Goal: Task Accomplishment & Management: Manage account settings

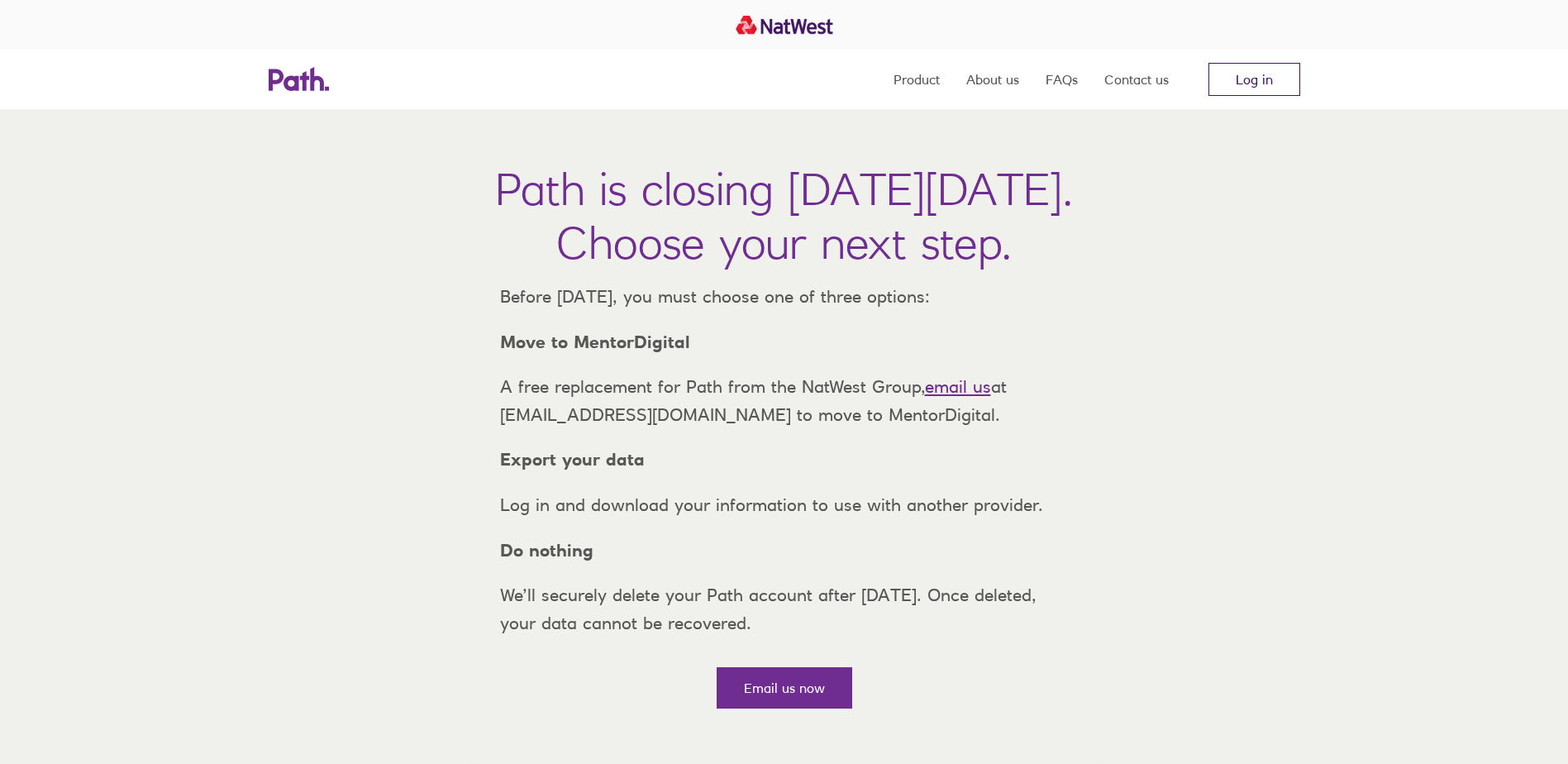
click at [1242, 86] on link "Log in" at bounding box center [1254, 80] width 91 height 33
click at [1241, 77] on link "Log in" at bounding box center [1254, 80] width 91 height 33
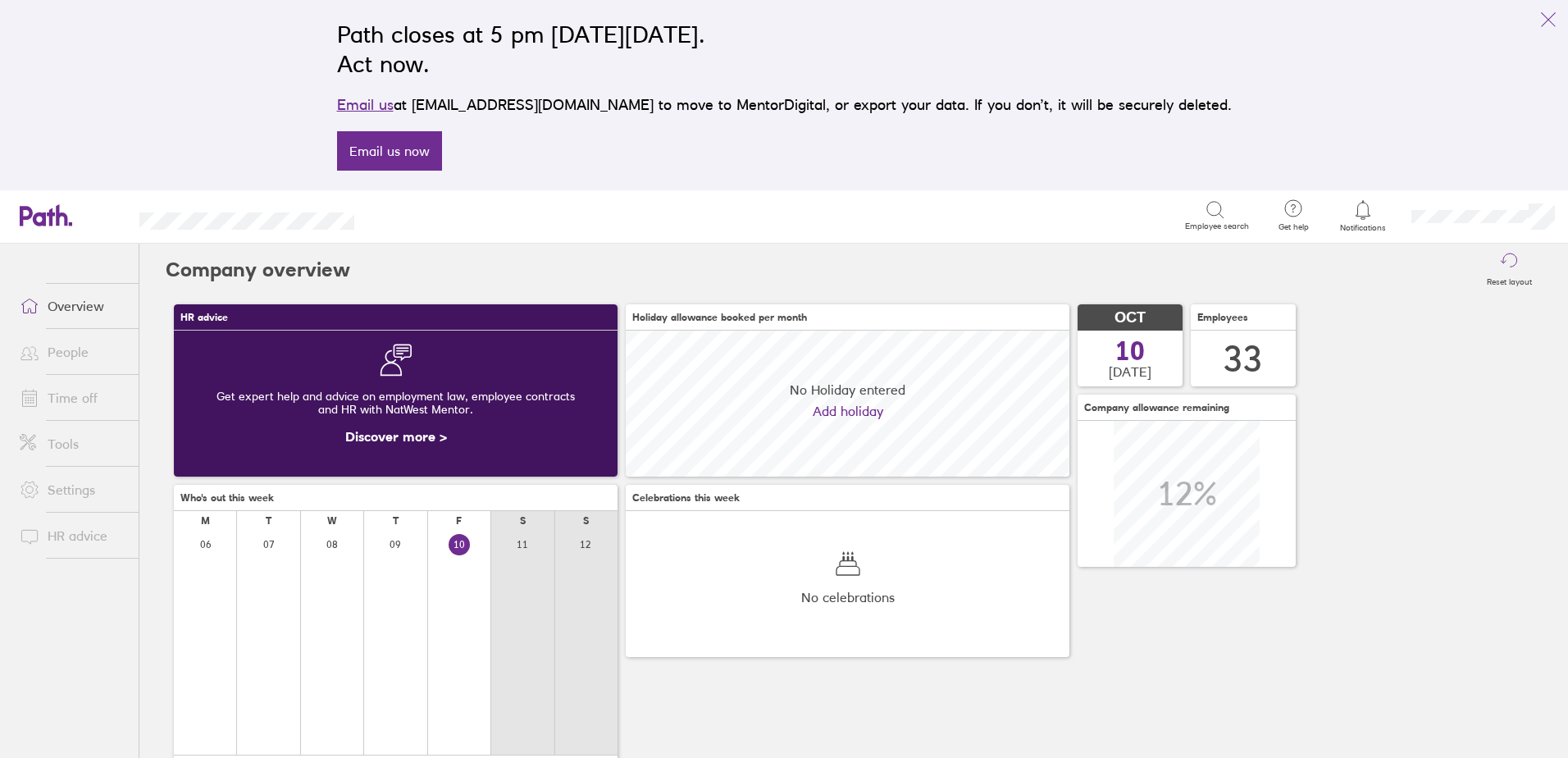
scroll to position [146, 444]
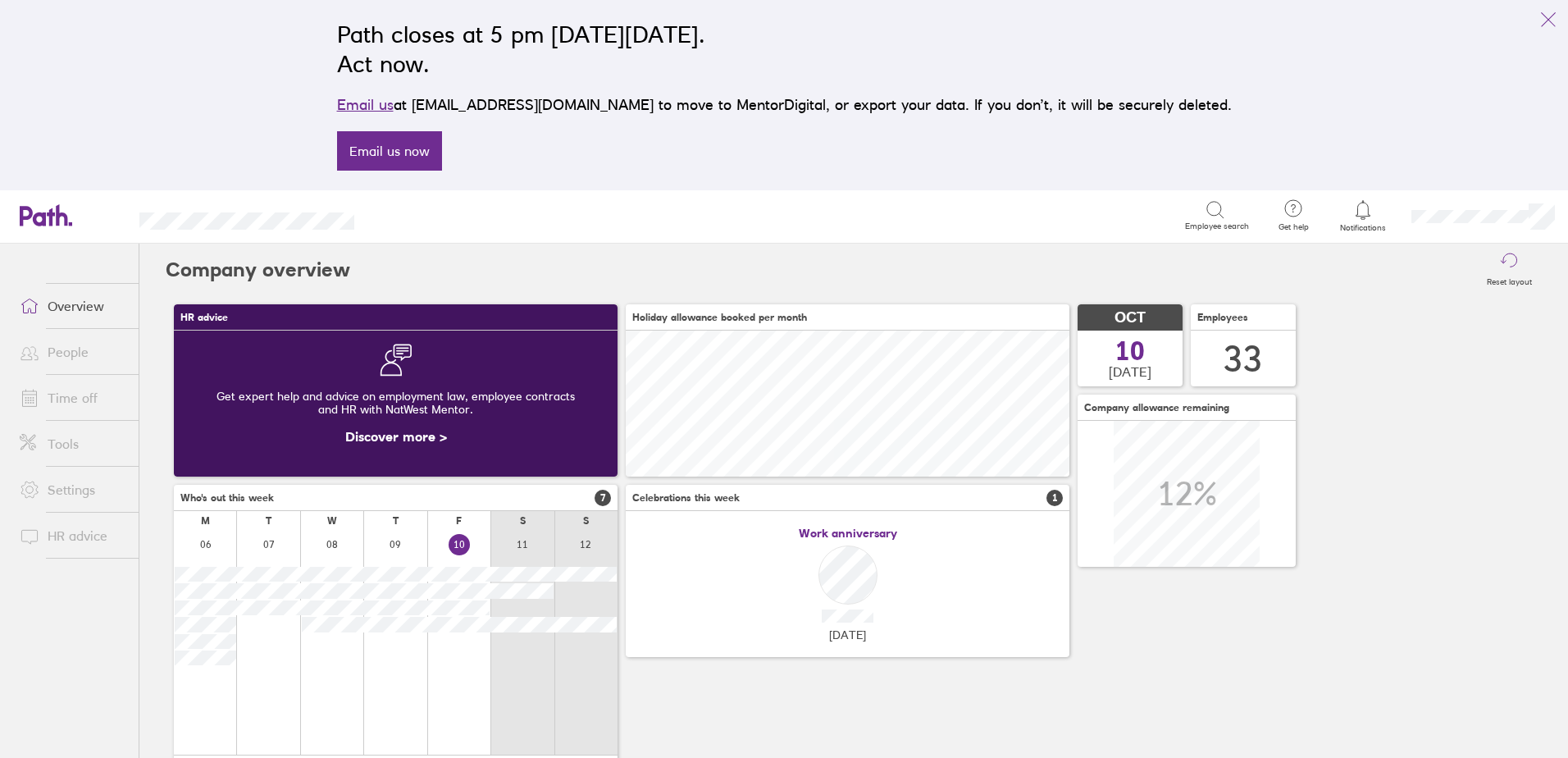
click at [63, 444] on link "Tools" at bounding box center [73, 444] width 132 height 33
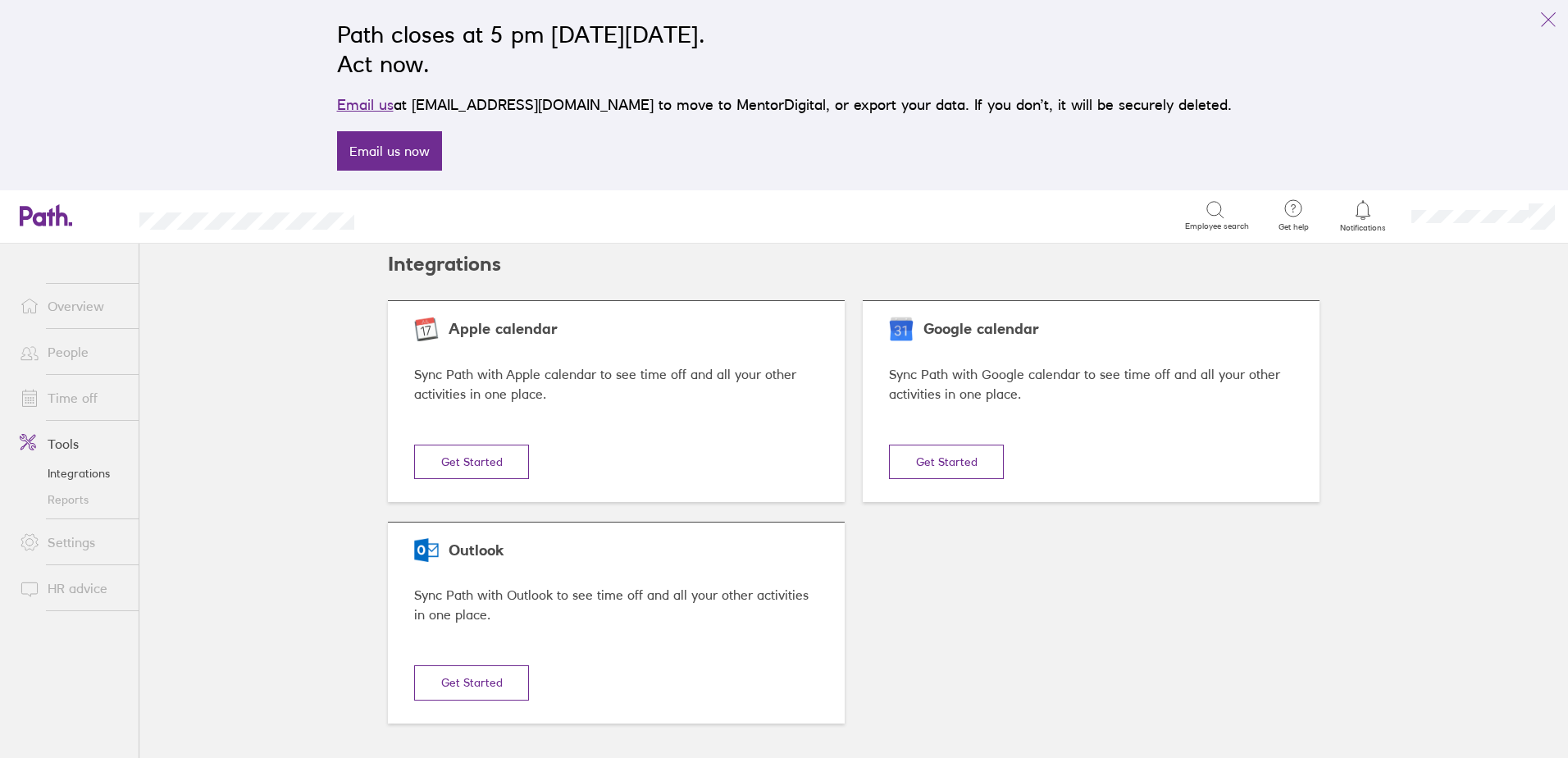
scroll to position [7, 0]
click at [63, 501] on link "Reports" at bounding box center [73, 500] width 132 height 26
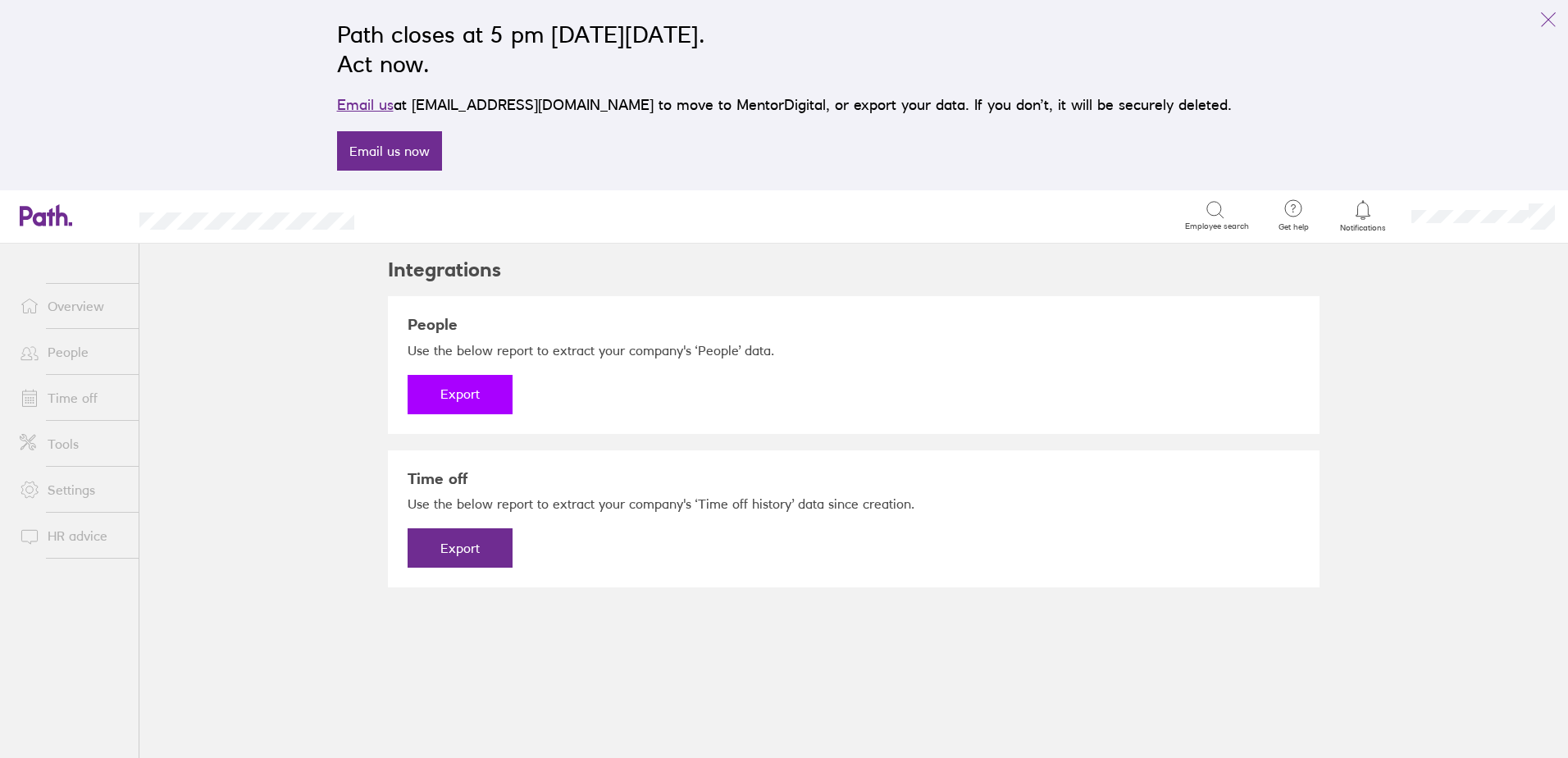
click at [463, 394] on button "Export" at bounding box center [459, 395] width 105 height 40
click at [447, 388] on link "Download" at bounding box center [459, 395] width 105 height 40
click at [453, 546] on button "Export" at bounding box center [459, 548] width 105 height 40
click at [477, 547] on link "Download" at bounding box center [459, 548] width 105 height 40
click at [1444, 385] on main "Integrations People Use the below report to extract your company's ‘People’ dat…" at bounding box center [853, 501] width 1429 height 515
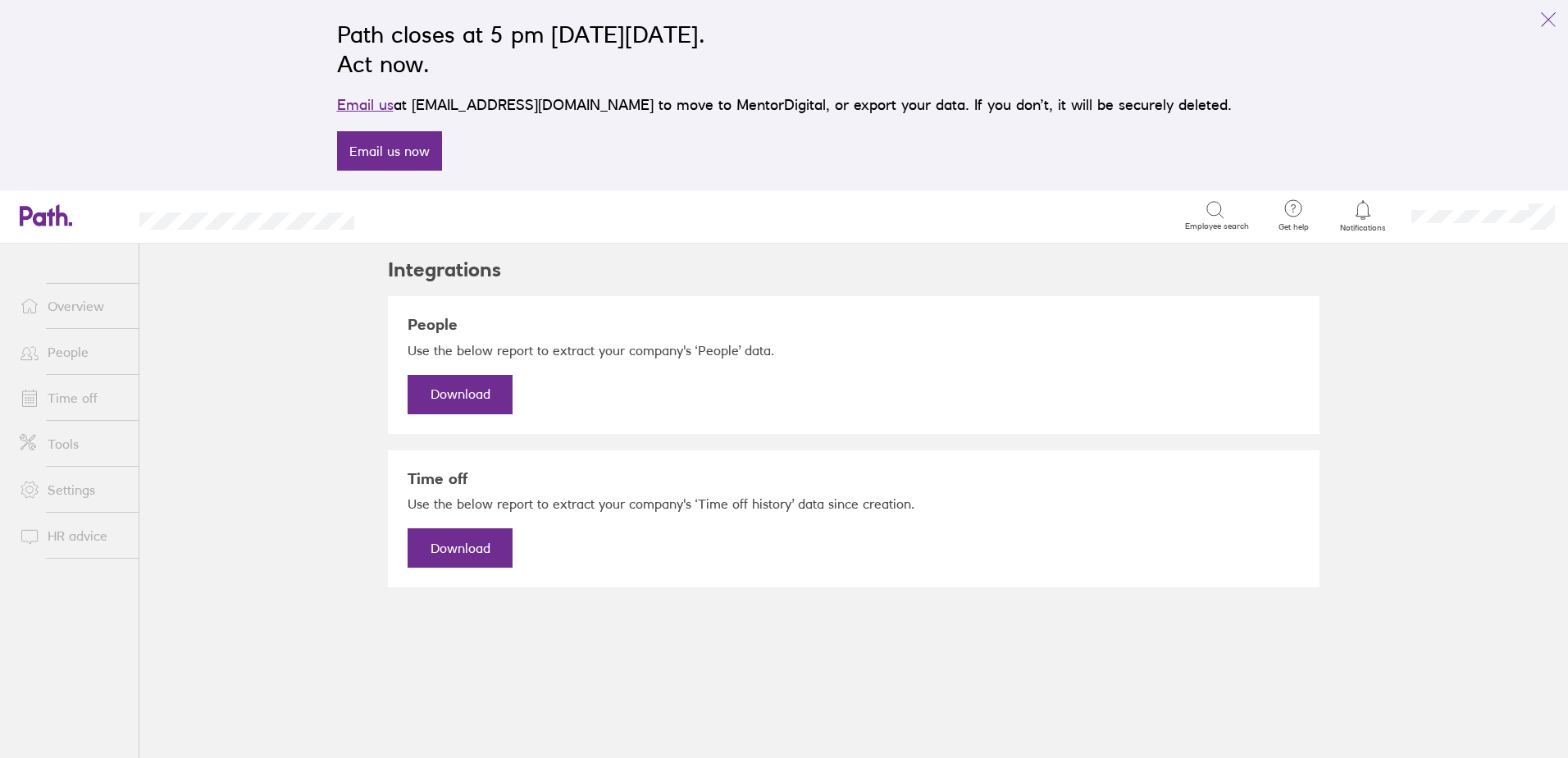
click at [72, 394] on link "Time off" at bounding box center [73, 398] width 132 height 33
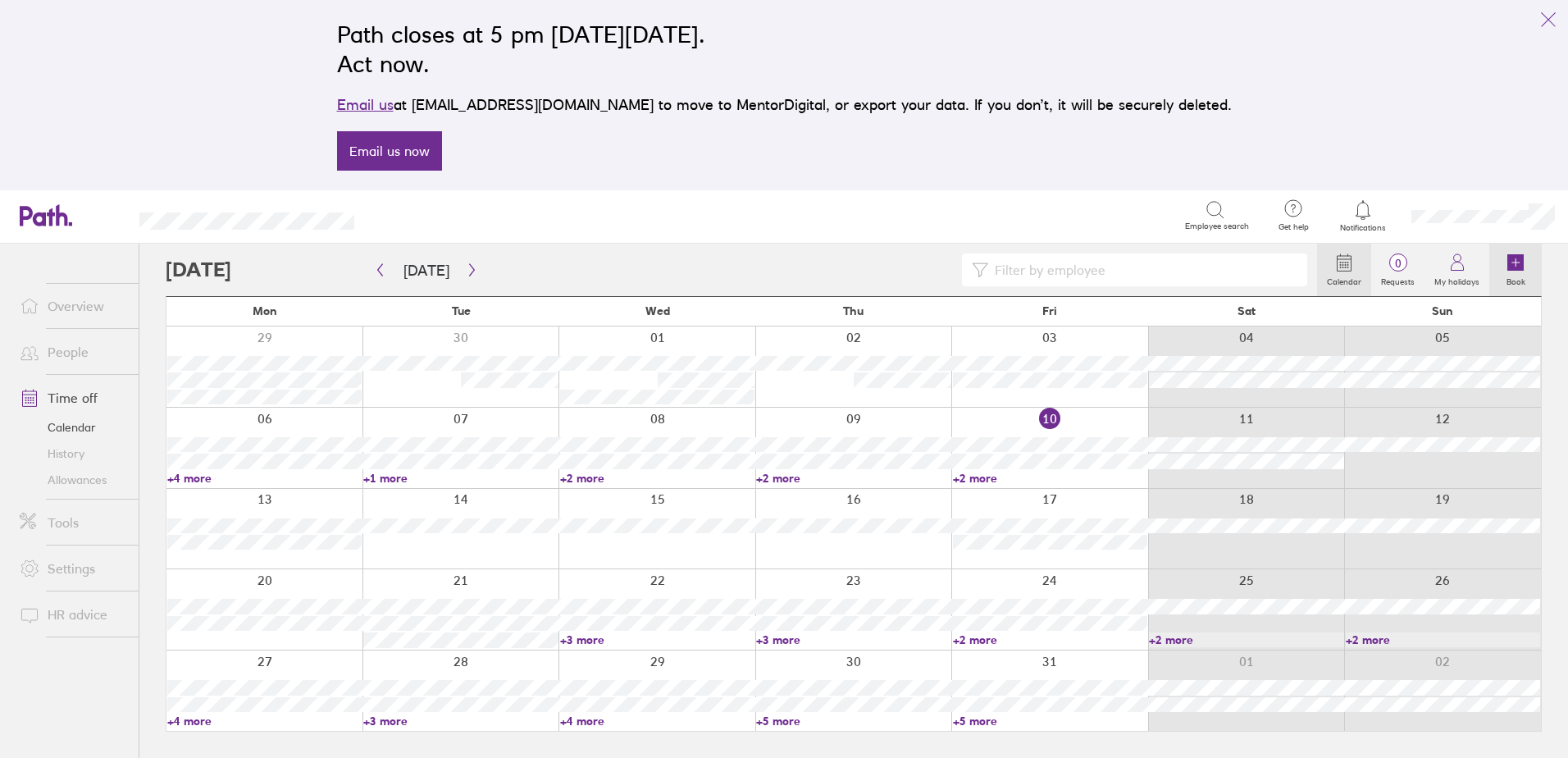
click at [1526, 257] on link "Book" at bounding box center [1515, 270] width 53 height 53
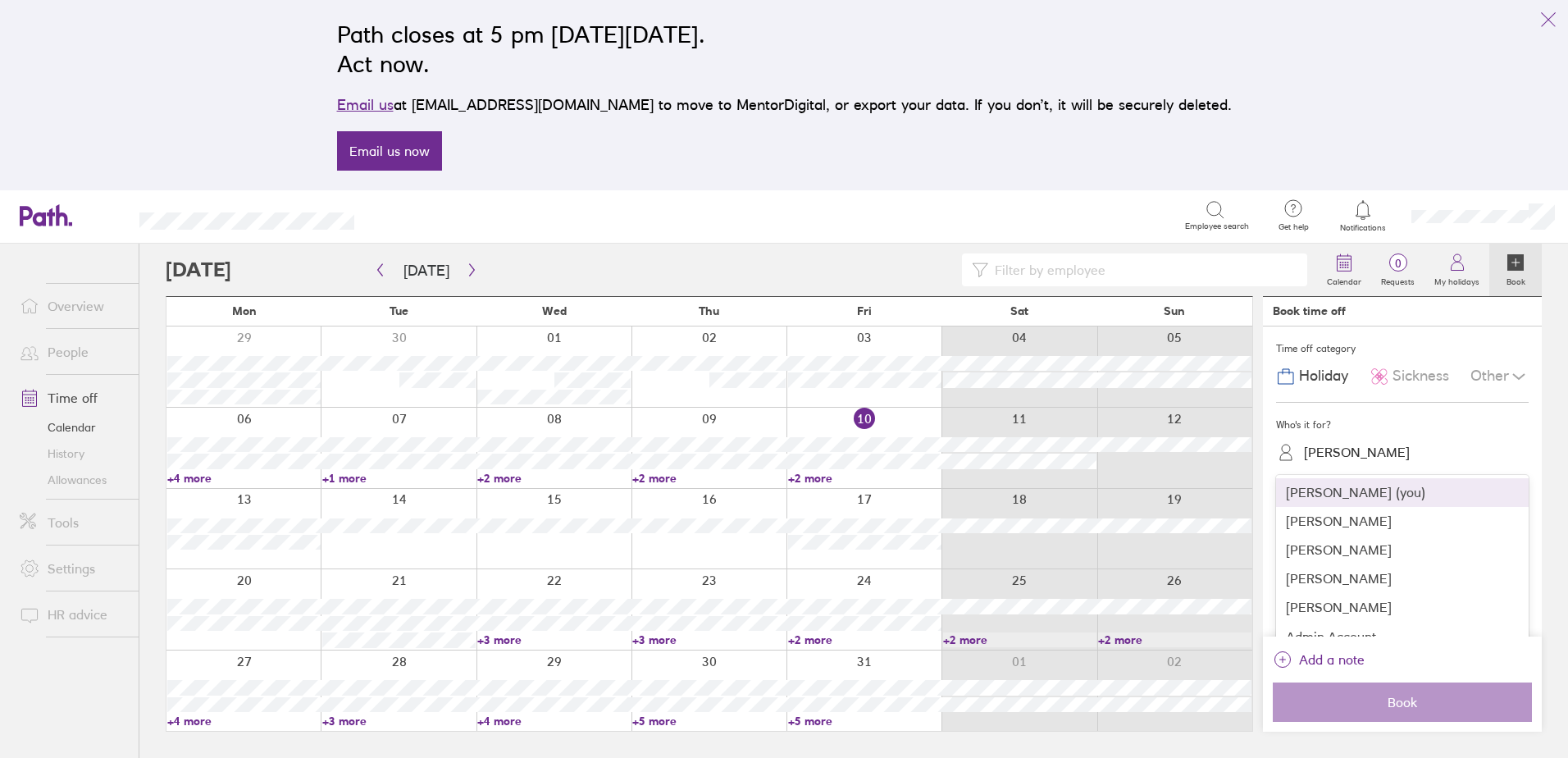
click at [1364, 452] on div "Natalie Richardson" at bounding box center [1356, 452] width 106 height 16
click at [1340, 501] on div "James Fawthrop" at bounding box center [1402, 496] width 252 height 29
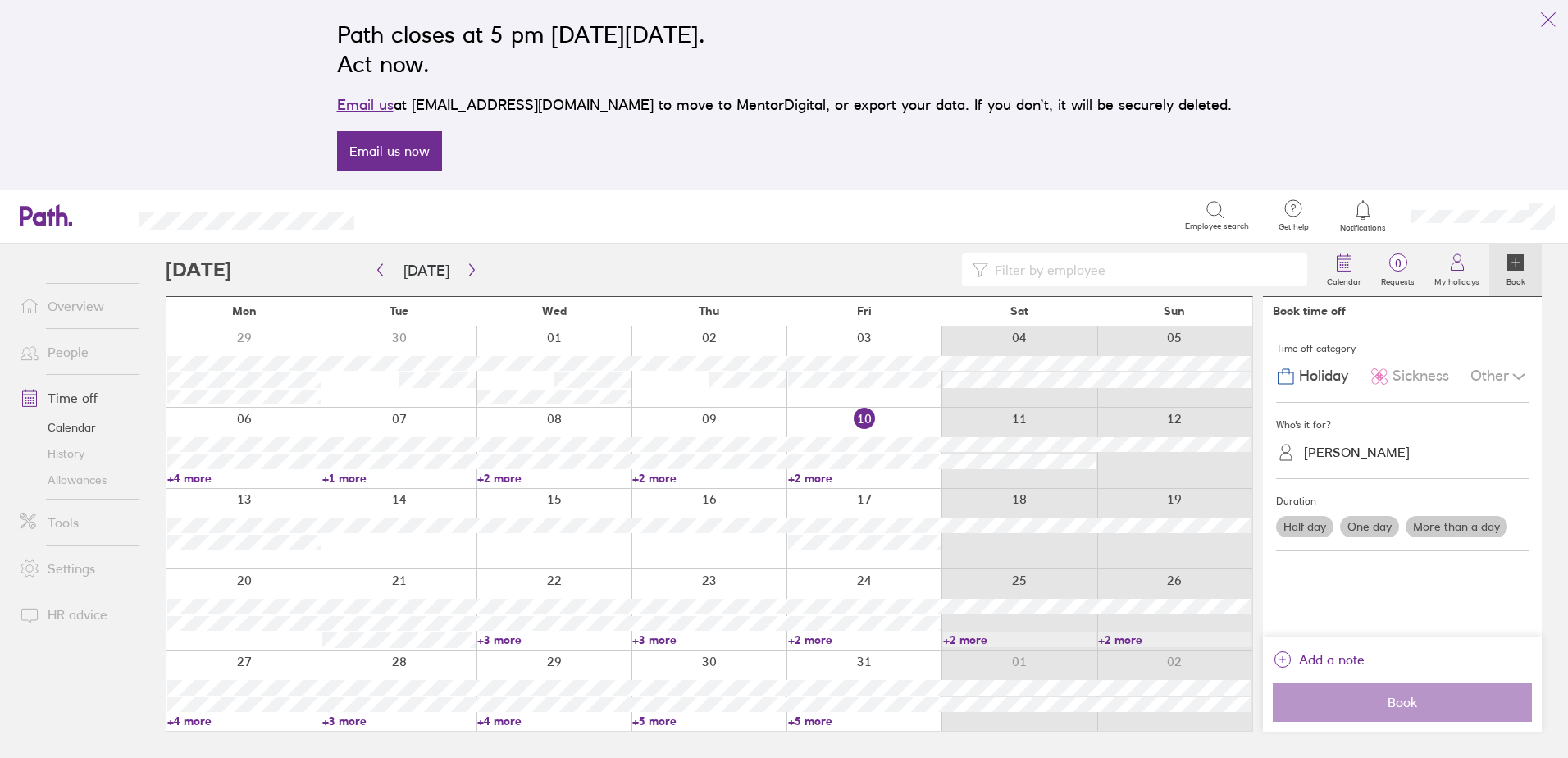
click at [1377, 529] on label "One day" at bounding box center [1369, 527] width 59 height 21
click at [0, 0] on input "One day" at bounding box center [0, 0] width 0 height 0
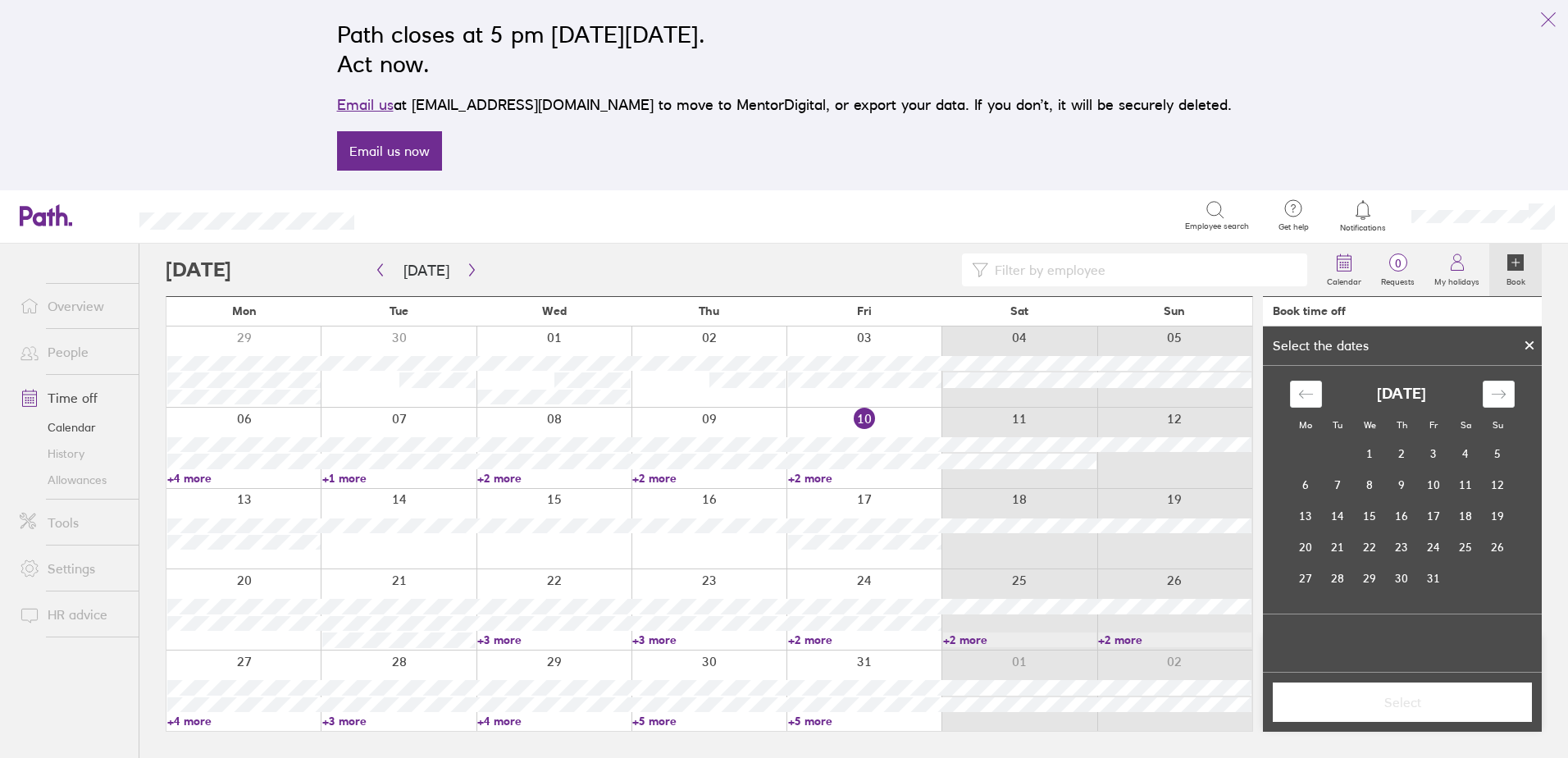
click at [1532, 345] on icon at bounding box center [1529, 346] width 12 height 10
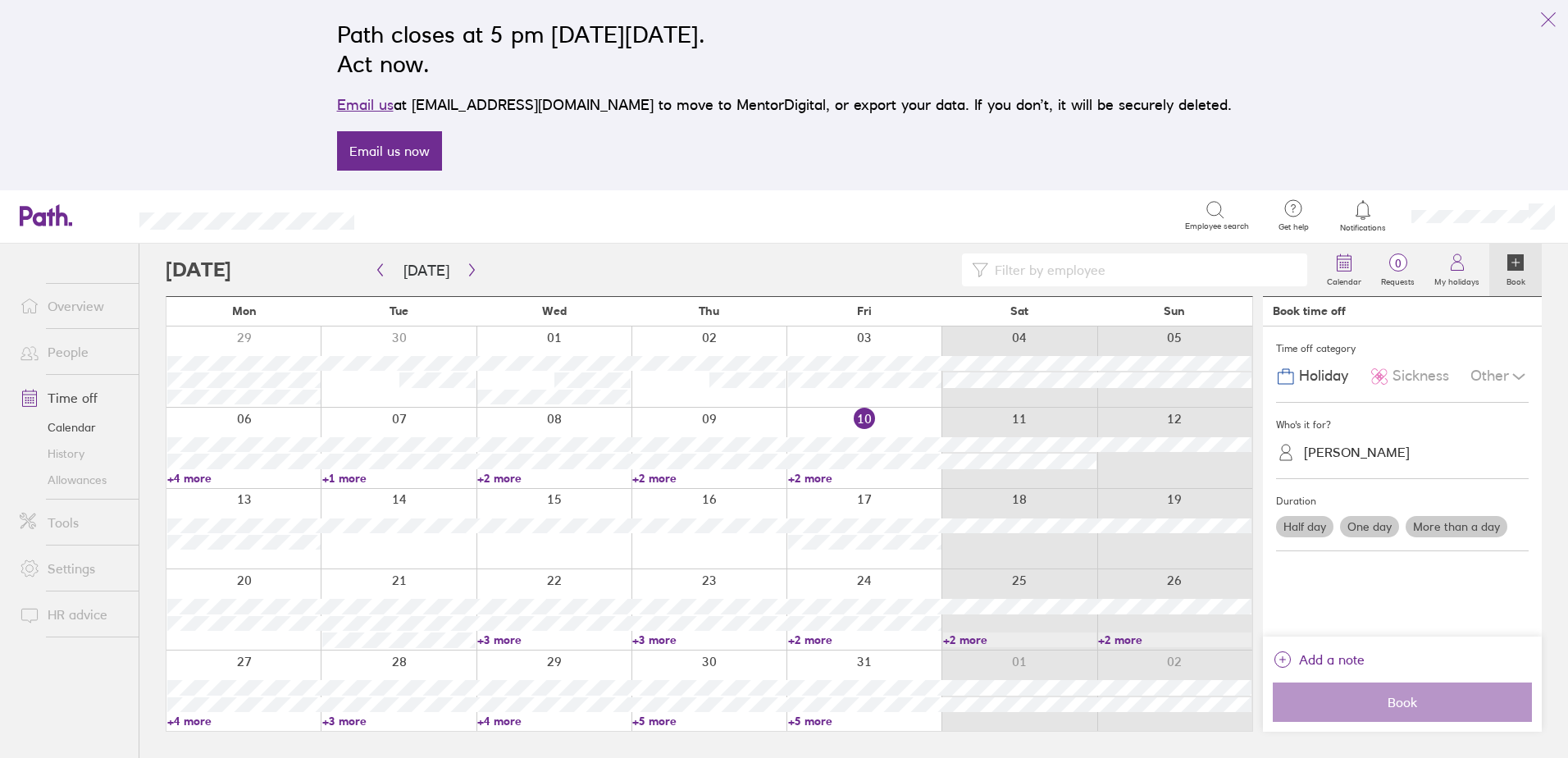
click at [1461, 528] on label "More than a day" at bounding box center [1456, 527] width 101 height 21
click at [0, 0] on input "More than a day" at bounding box center [0, 0] width 0 height 0
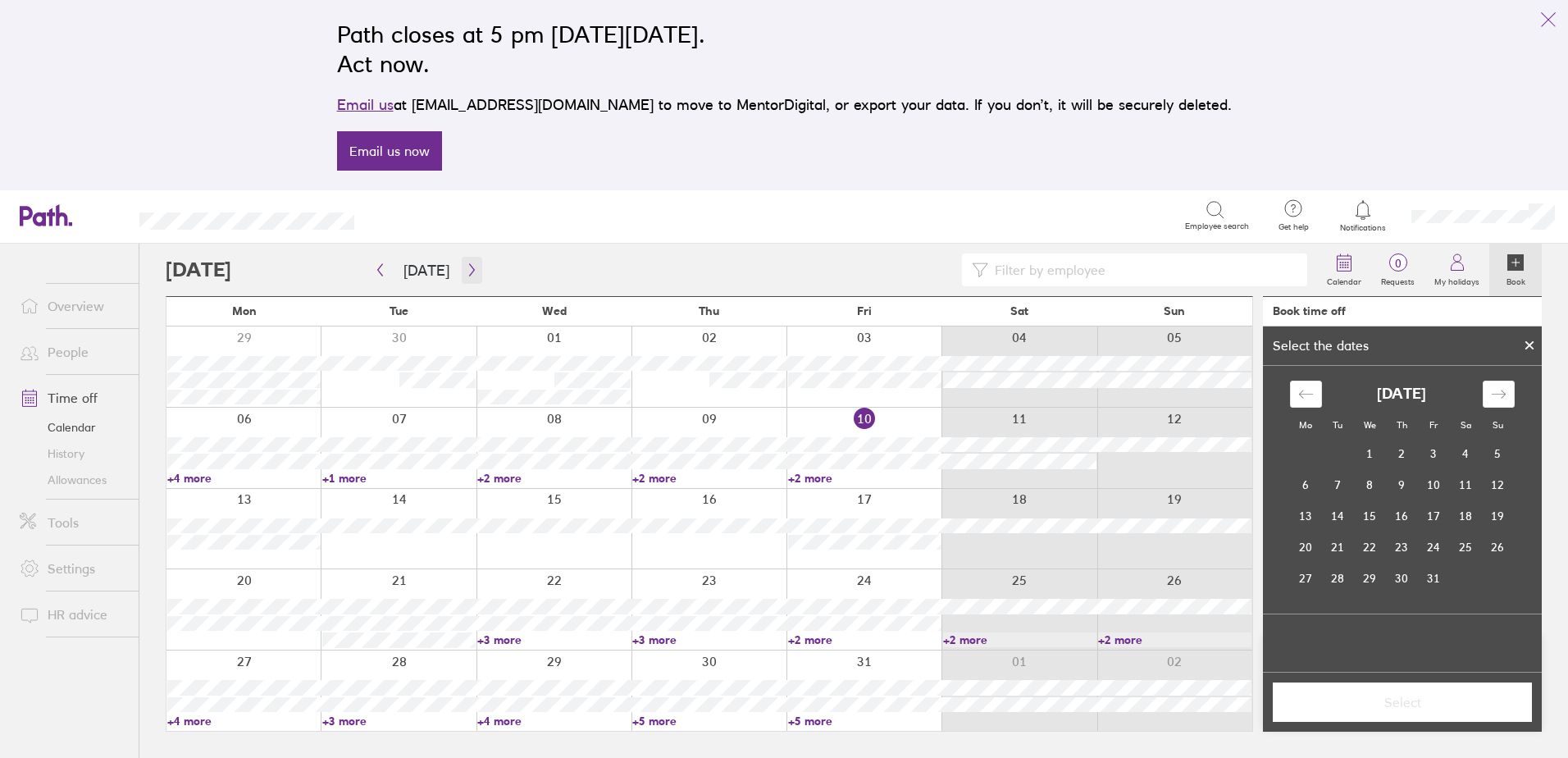
click at [466, 271] on icon "button" at bounding box center [472, 270] width 12 height 13
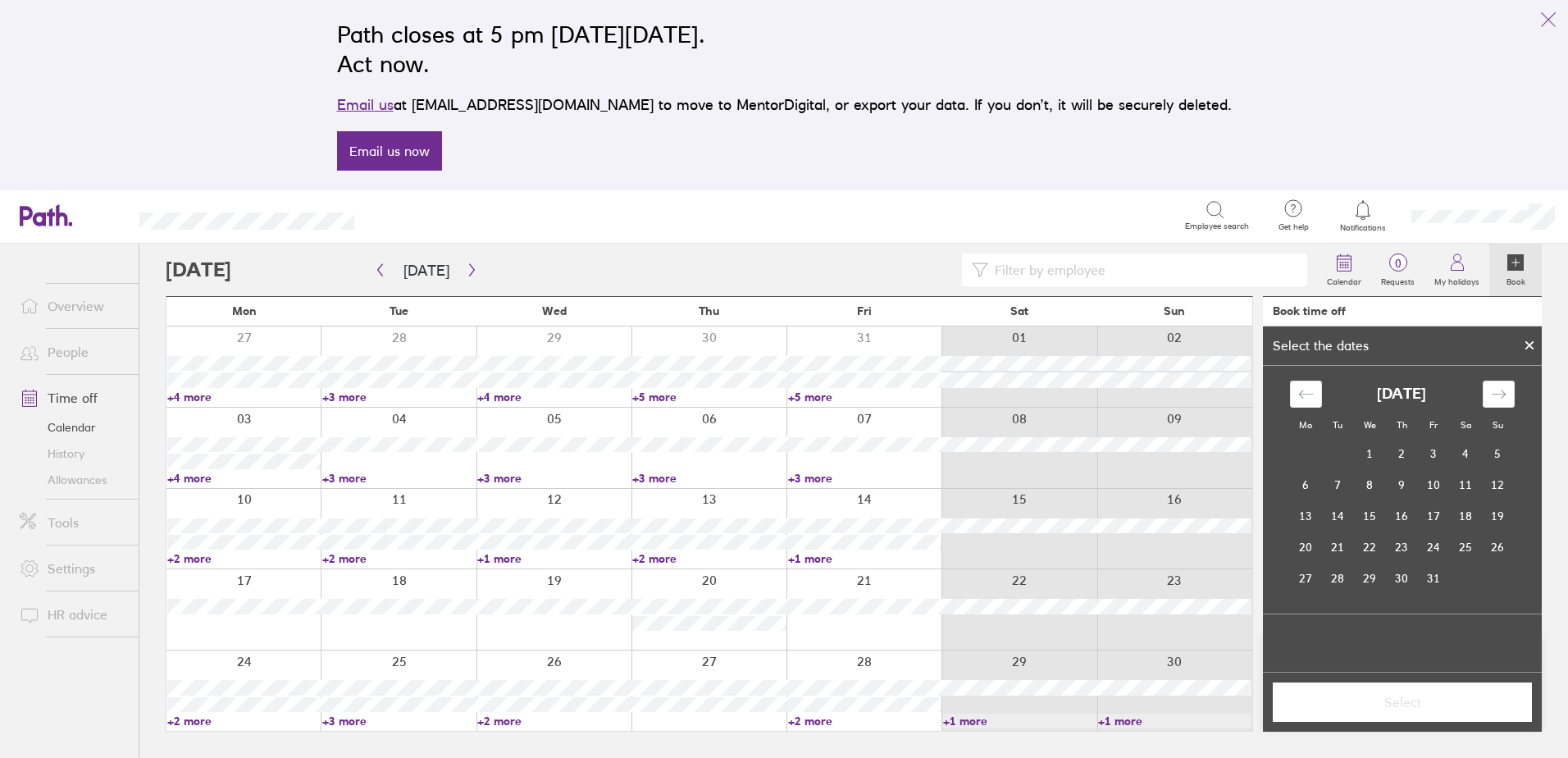
click at [196, 558] on link "+2 more" at bounding box center [244, 558] width 153 height 15
click at [1495, 392] on icon "Move forward to switch to the next month." at bounding box center [1498, 393] width 16 height 16
click at [1308, 520] on td "10" at bounding box center [1306, 516] width 32 height 31
click at [1422, 510] on td "14" at bounding box center [1434, 516] width 32 height 31
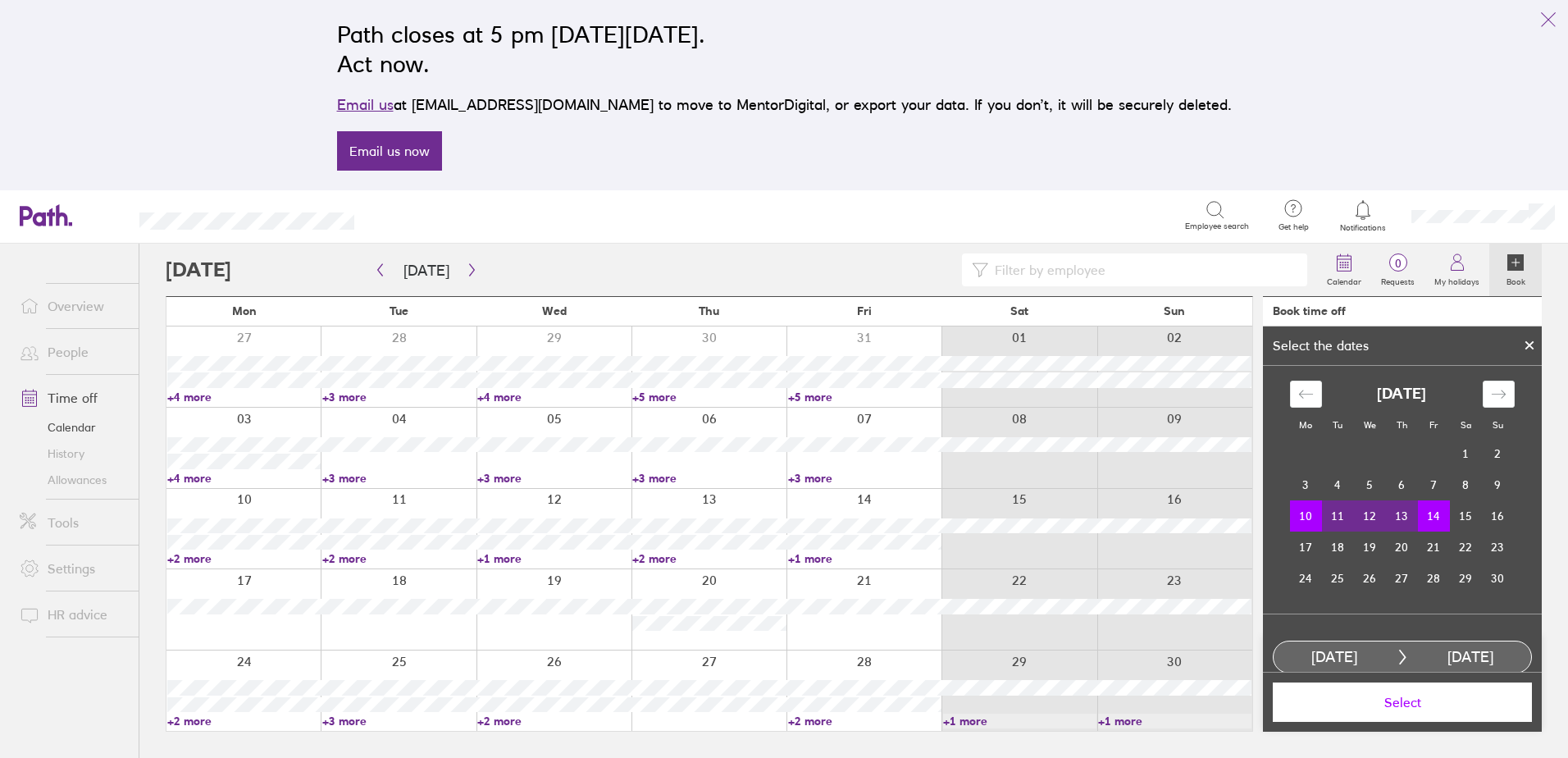
scroll to position [76, 0]
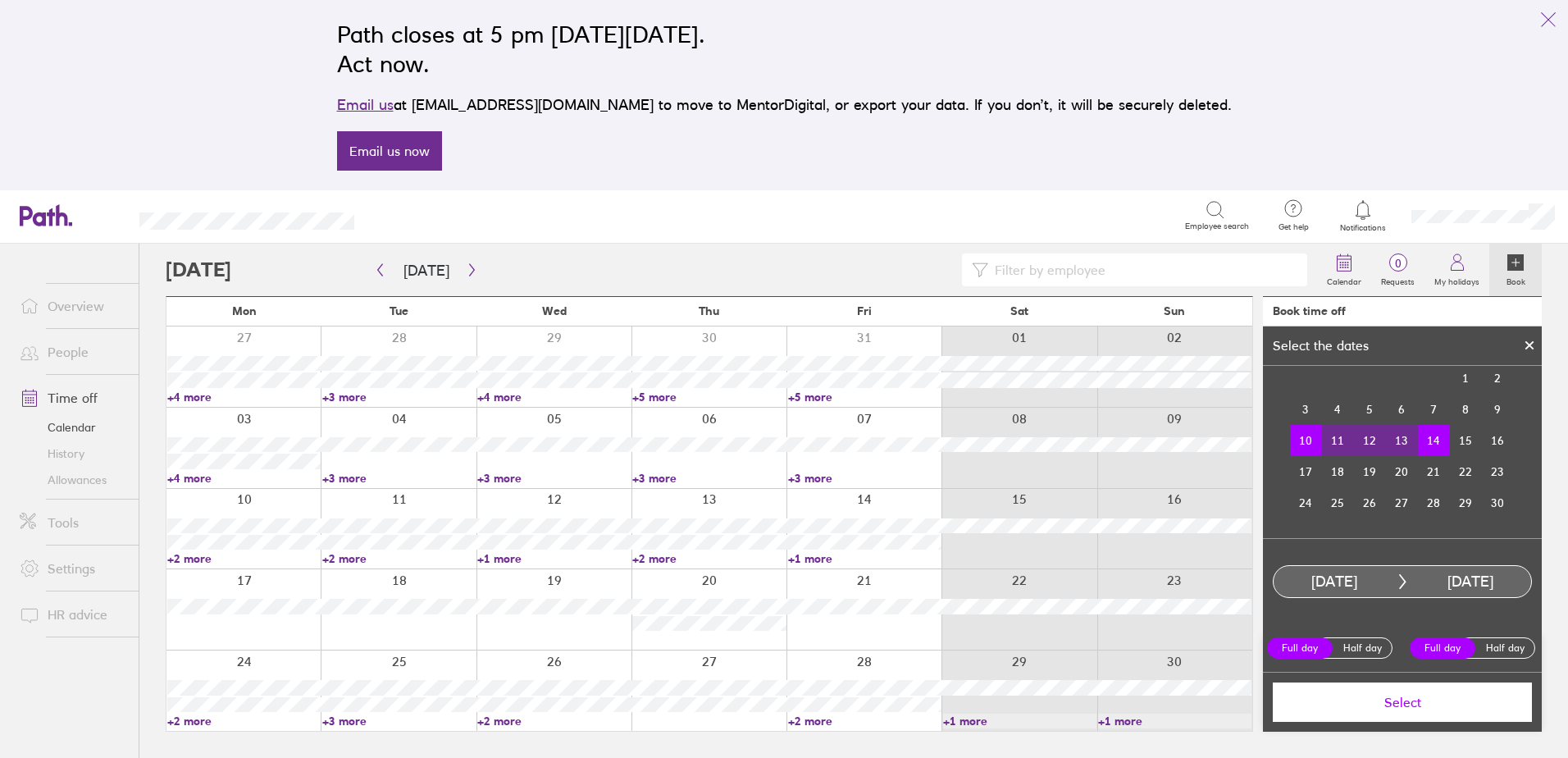
click at [1414, 702] on span "Select" at bounding box center [1402, 702] width 236 height 15
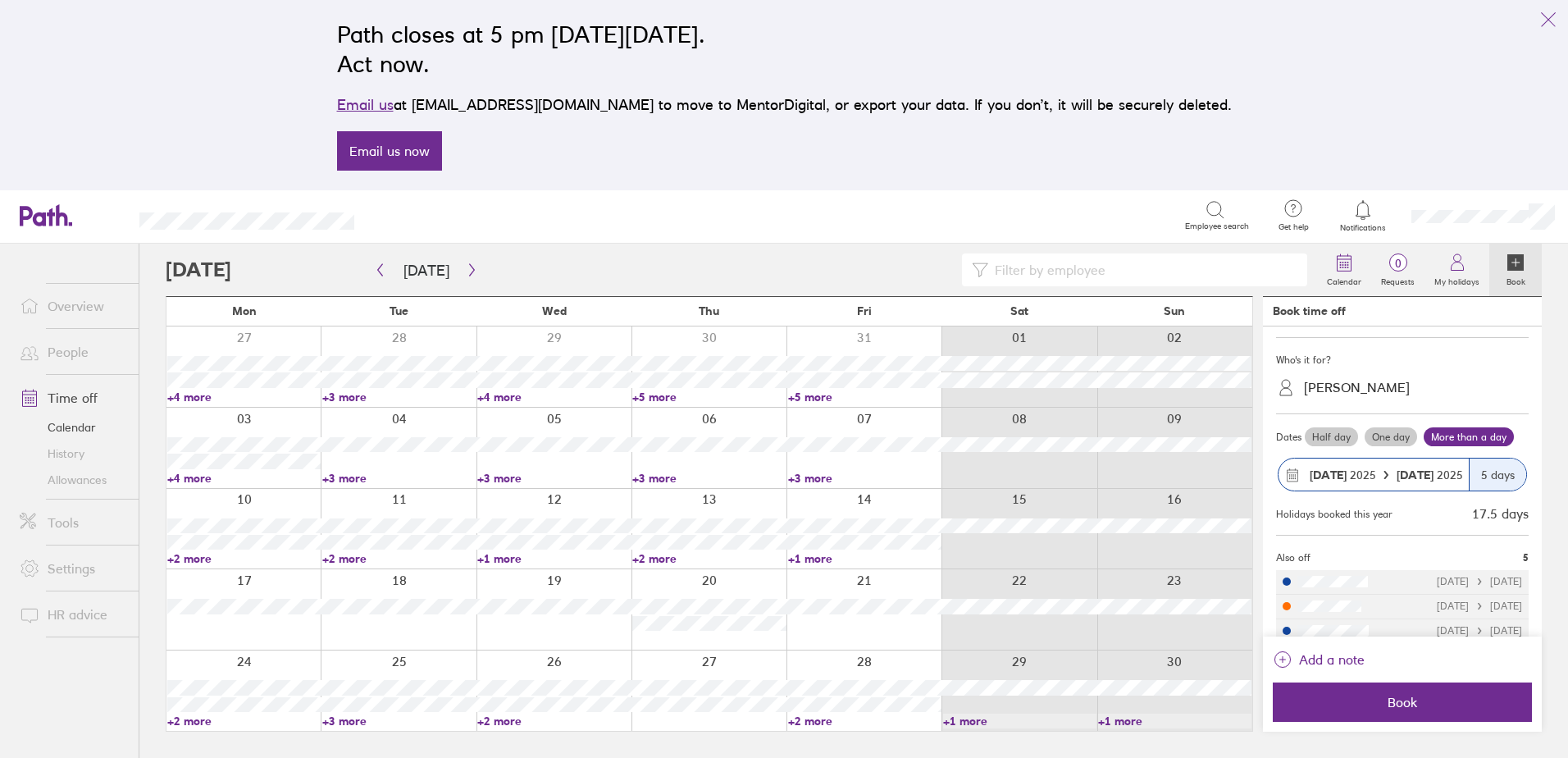
scroll to position [131, 0]
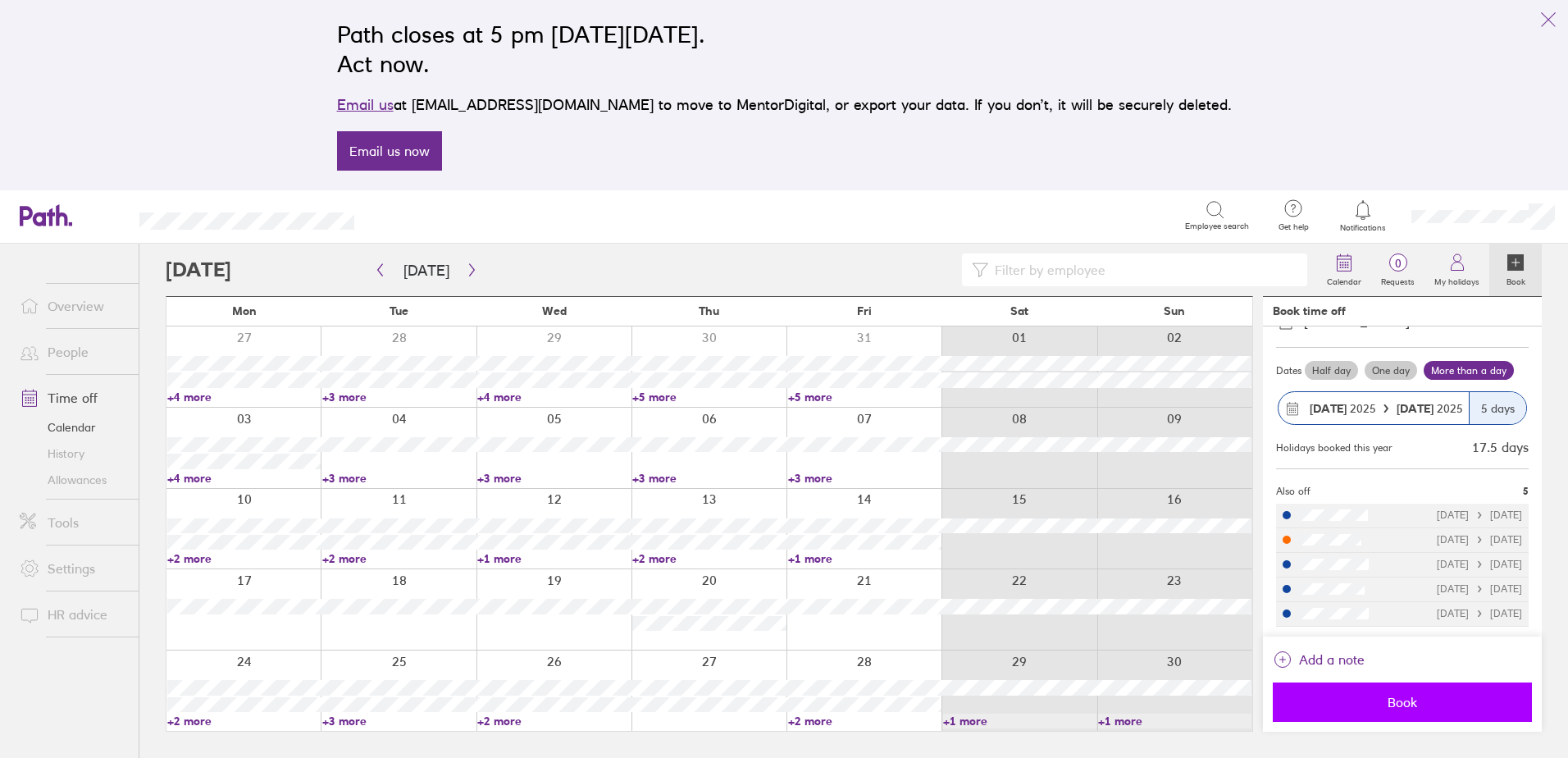
click at [1396, 708] on span "Book" at bounding box center [1402, 702] width 236 height 15
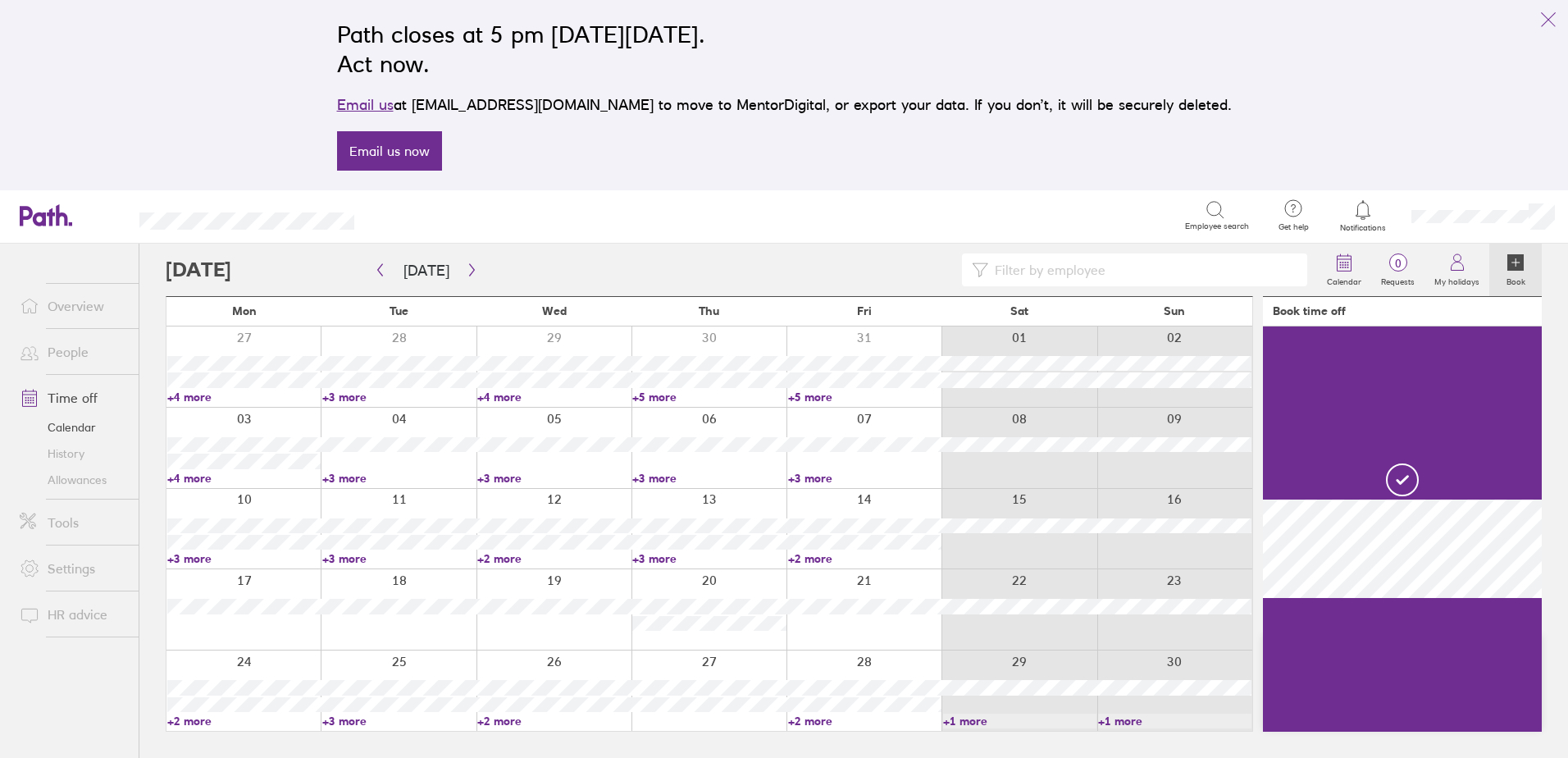
scroll to position [0, 0]
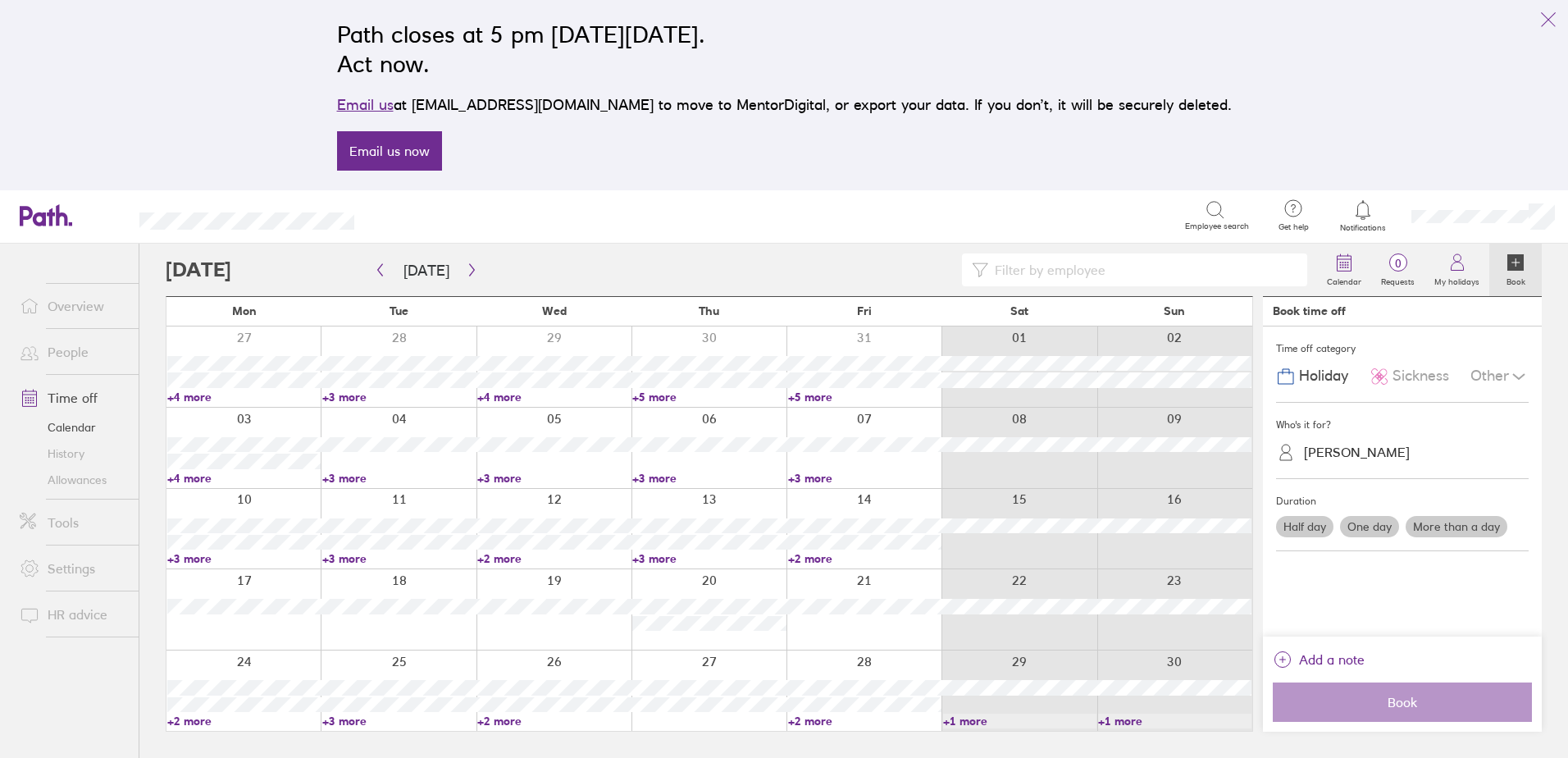
click at [1463, 536] on label "More than a day" at bounding box center [1456, 527] width 101 height 21
click at [0, 0] on input "More than a day" at bounding box center [0, 0] width 0 height 0
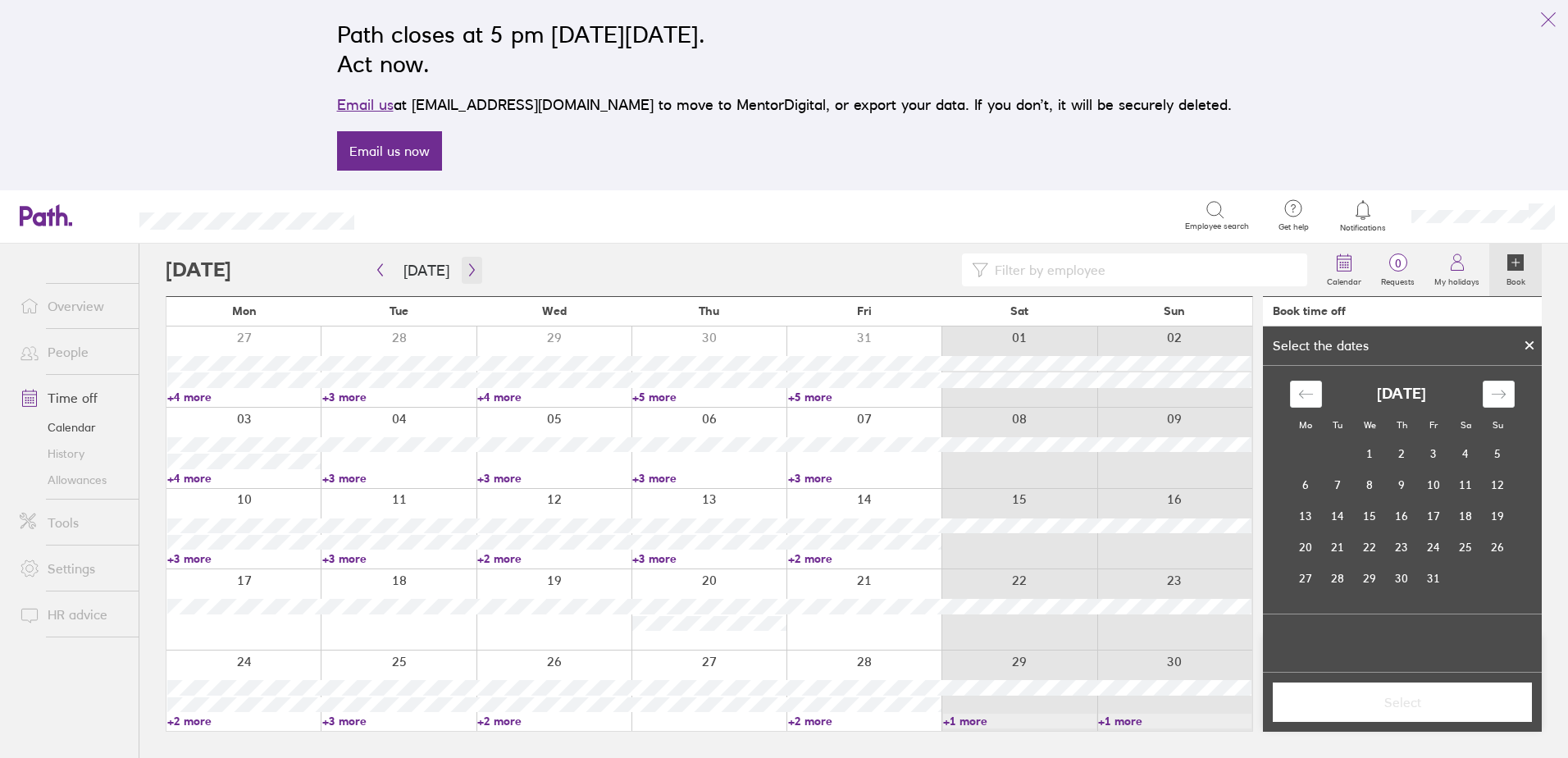
click at [466, 266] on icon "button" at bounding box center [472, 270] width 12 height 13
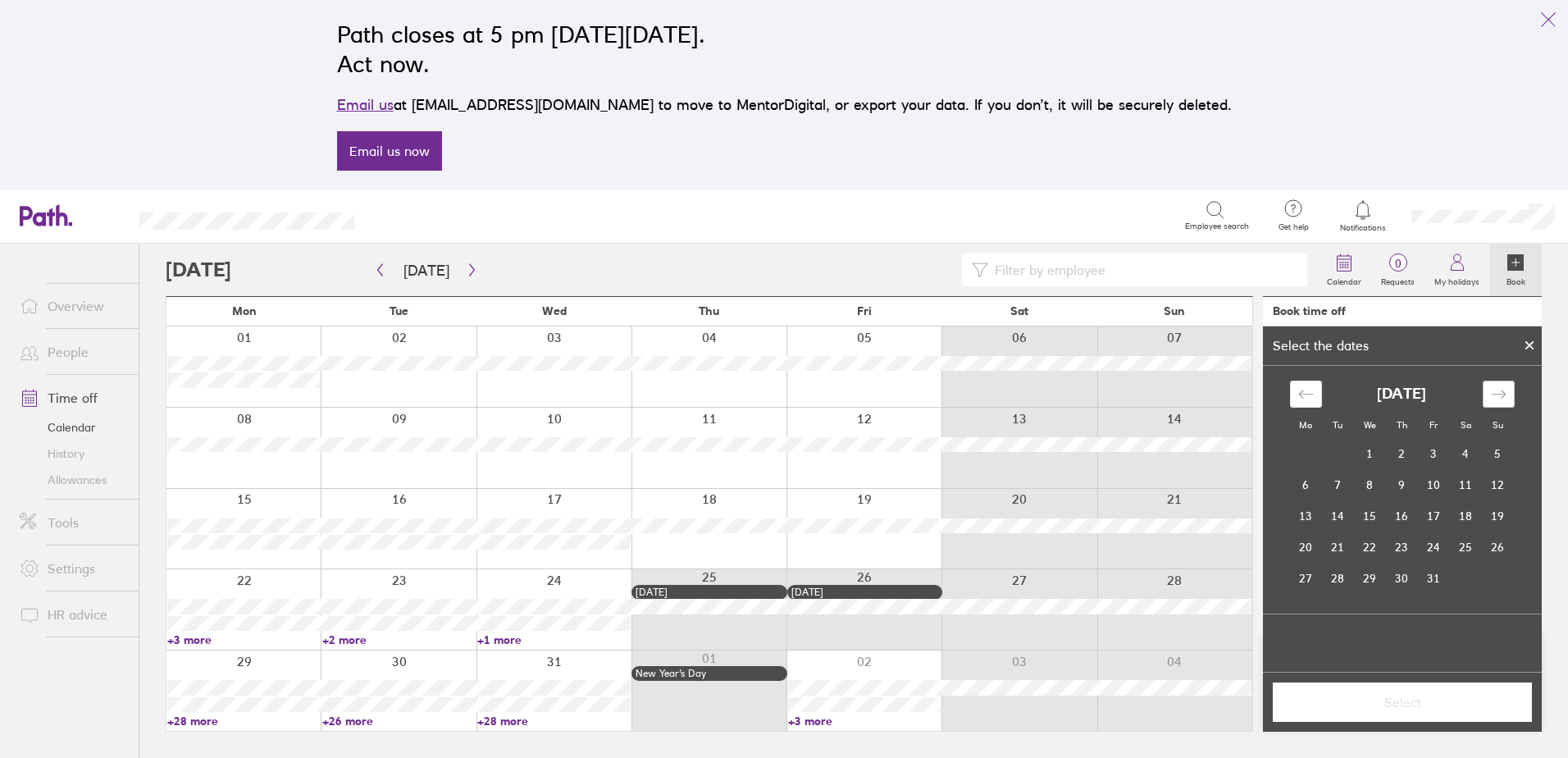
click at [1500, 394] on icon "Move forward to switch to the next month." at bounding box center [1497, 393] width 14 height 8
click at [1303, 454] on td "1" at bounding box center [1306, 454] width 32 height 31
click at [1423, 458] on td "5" at bounding box center [1434, 454] width 32 height 31
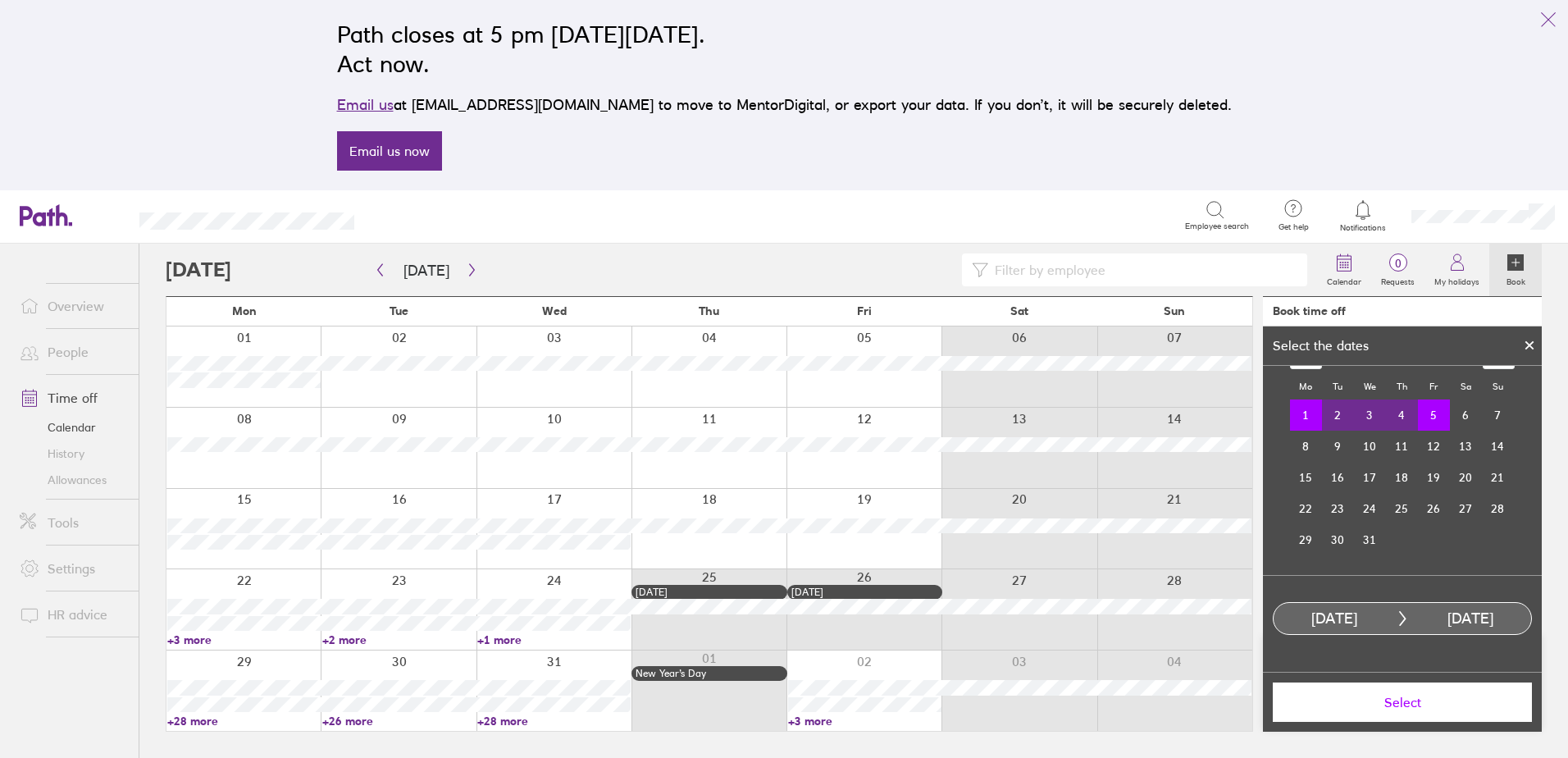
scroll to position [76, 0]
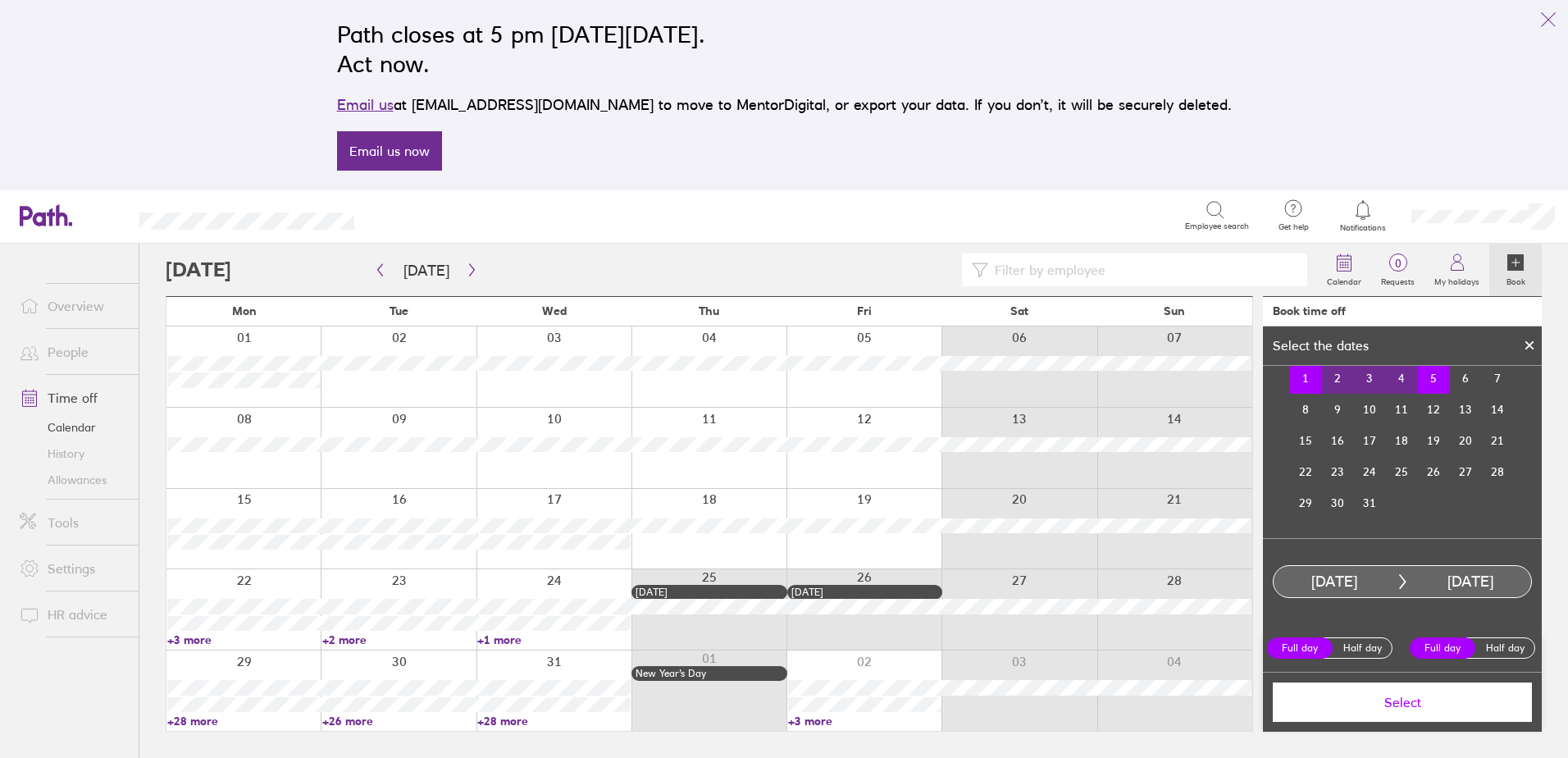
click at [1458, 699] on span "Select" at bounding box center [1402, 702] width 236 height 15
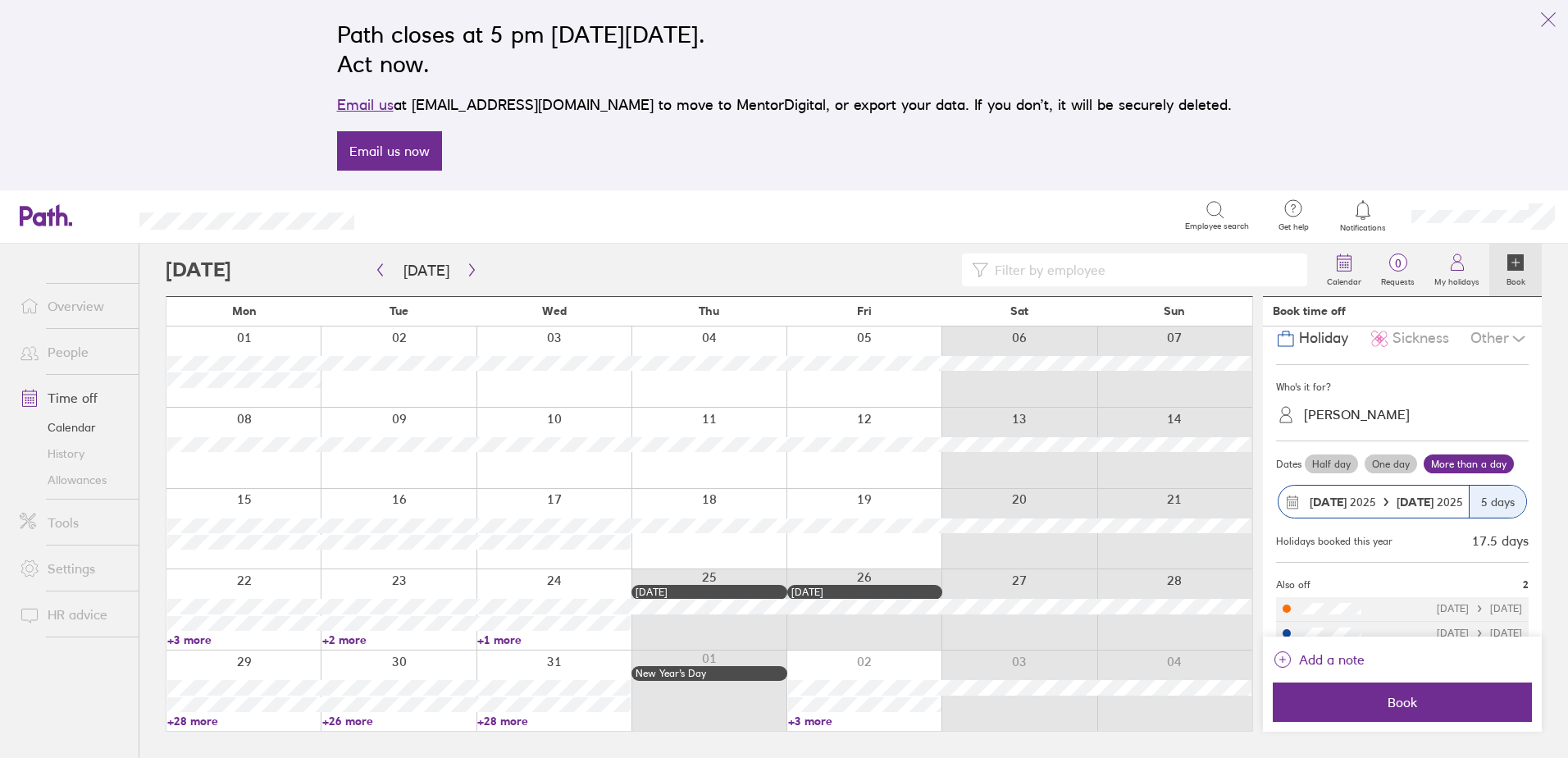
scroll to position [58, 0]
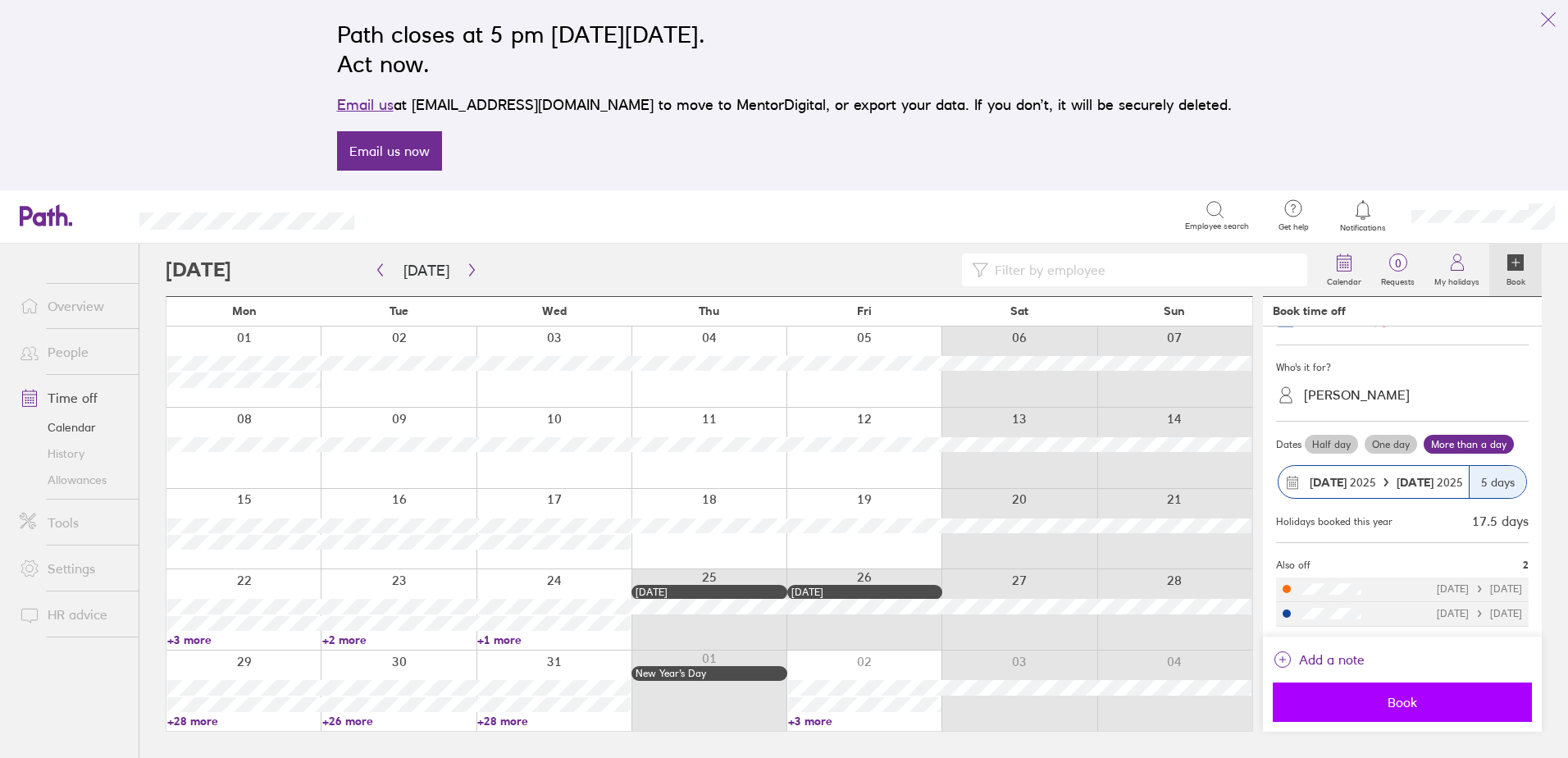
click at [1395, 701] on span "Book" at bounding box center [1402, 702] width 236 height 15
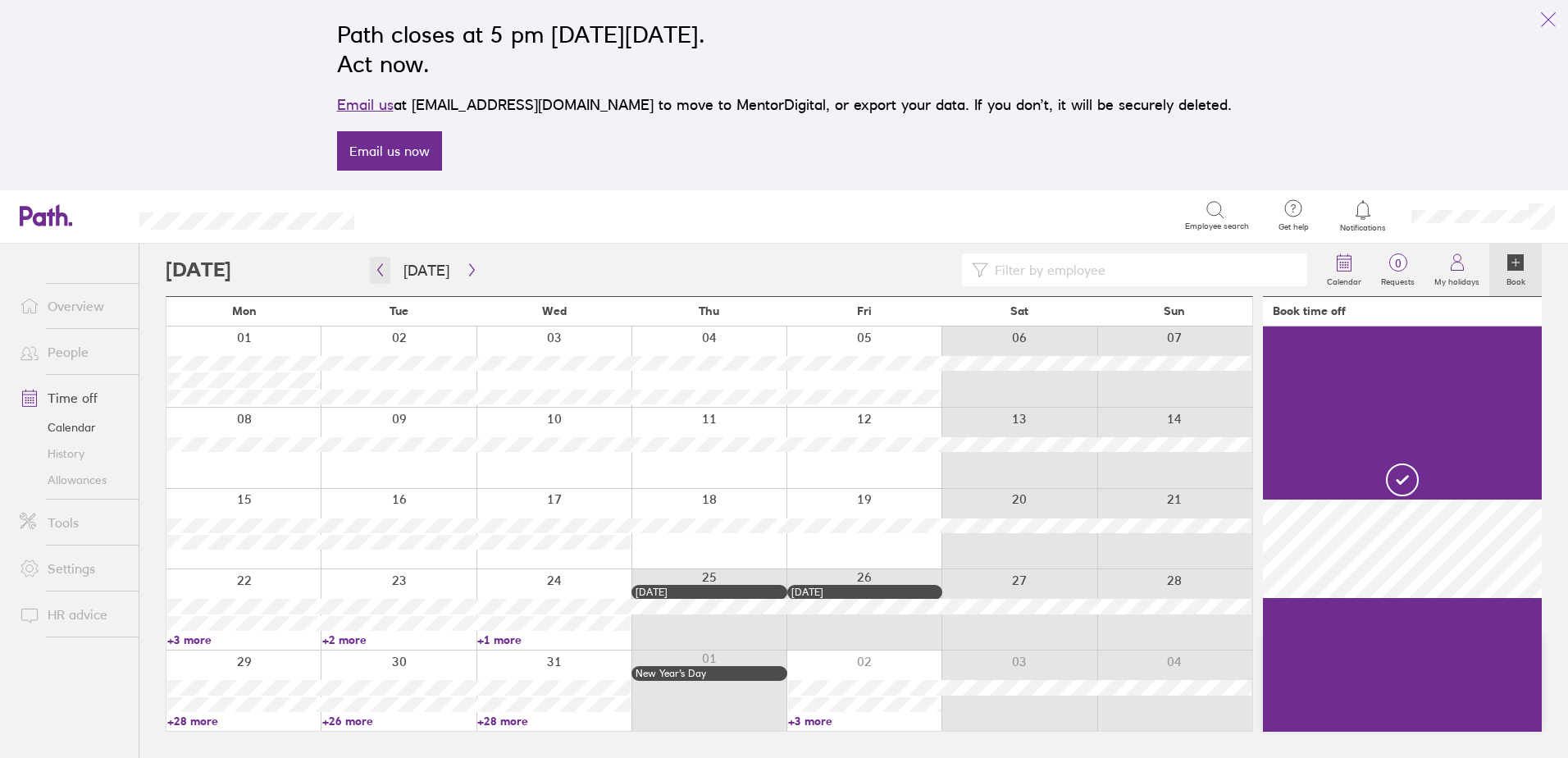
scroll to position [0, 0]
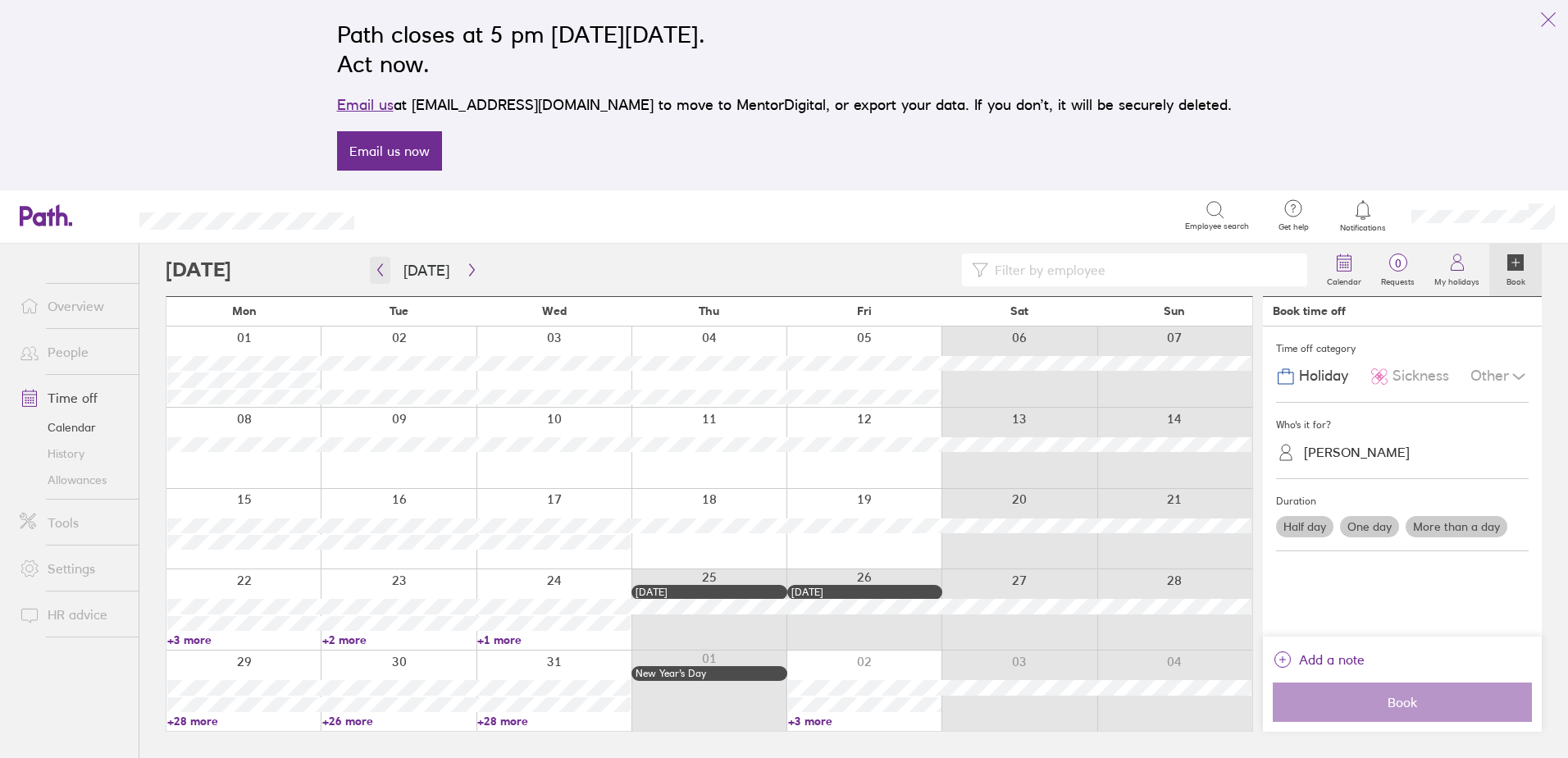
click at [378, 267] on icon "button" at bounding box center [380, 270] width 12 height 13
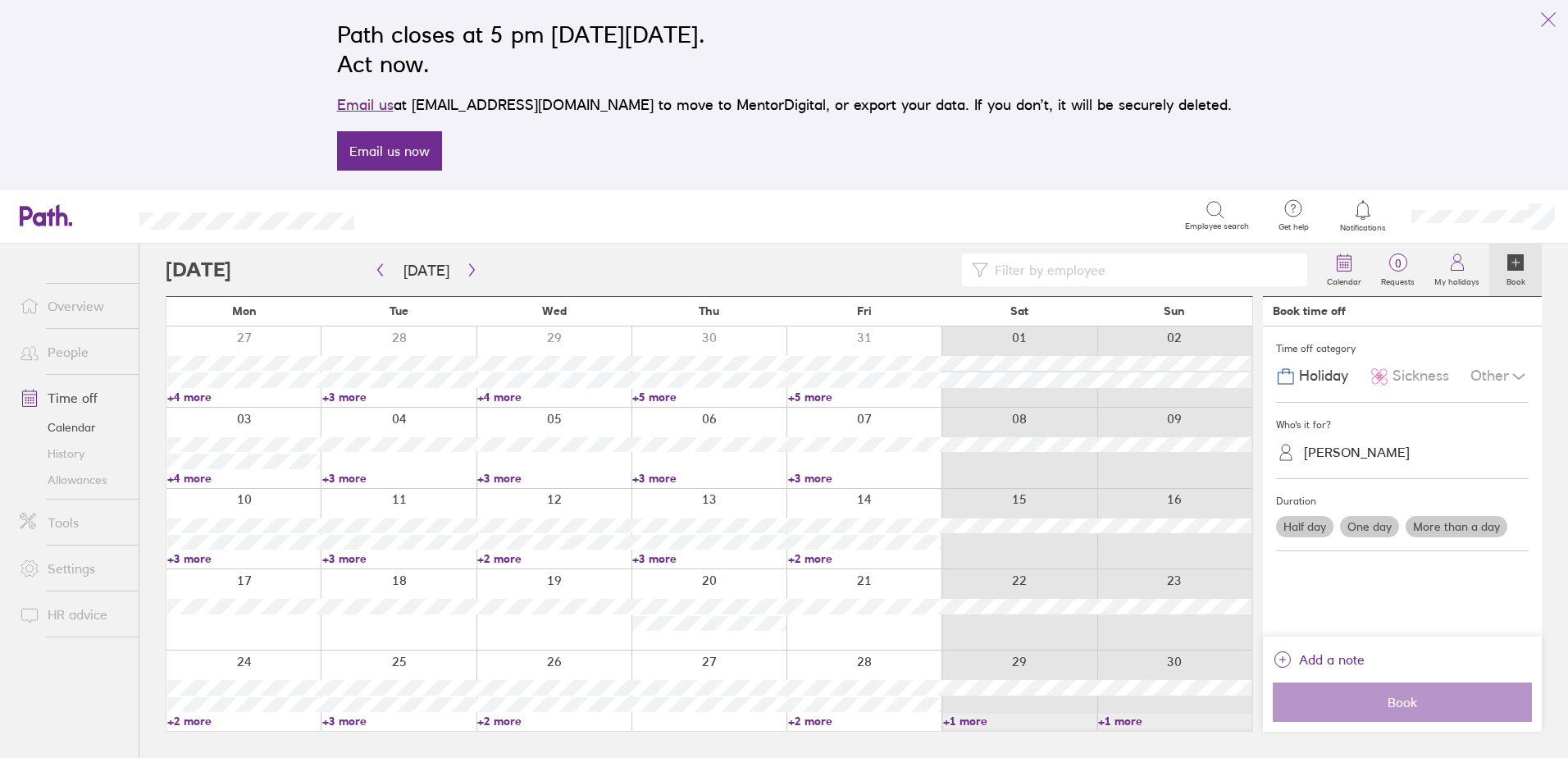
click at [197, 558] on link "+3 more" at bounding box center [244, 558] width 153 height 15
click at [819, 557] on link "+2 more" at bounding box center [865, 558] width 153 height 15
drag, startPoint x: 1221, startPoint y: 120, endPoint x: 1184, endPoint y: 115, distance: 37.3
click at [1221, 120] on div "Path closes at 5 pm on Thursday, 6 November 2025. Act now. Email us at support@…" at bounding box center [784, 95] width 1568 height 191
